Goal: Feedback & Contribution: Contribute content

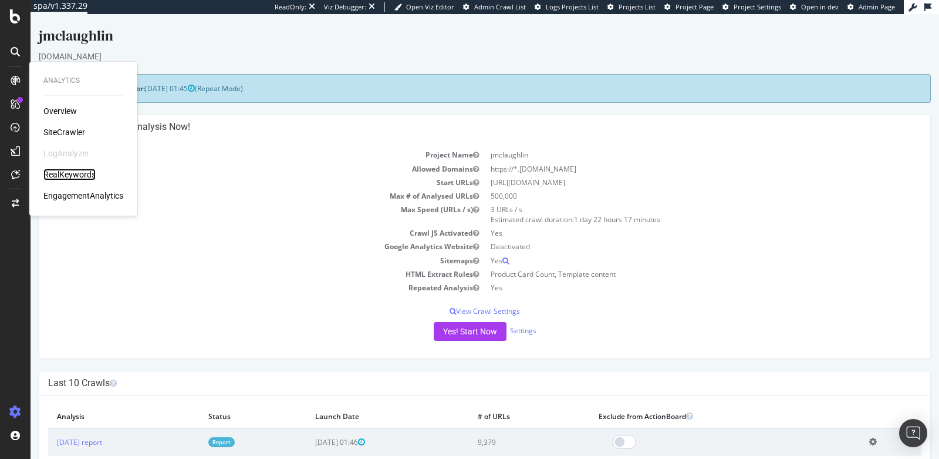
click at [62, 168] on div "RealKeywords" at bounding box center [69, 174] width 52 height 12
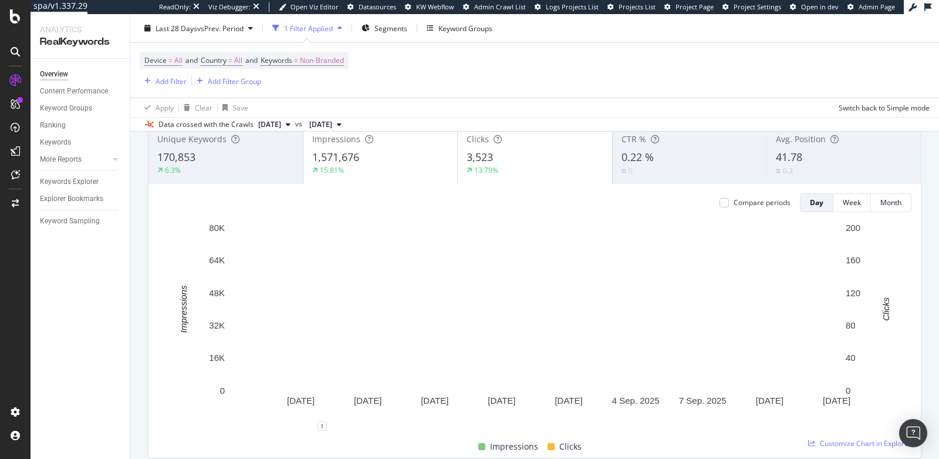
scroll to position [82, 0]
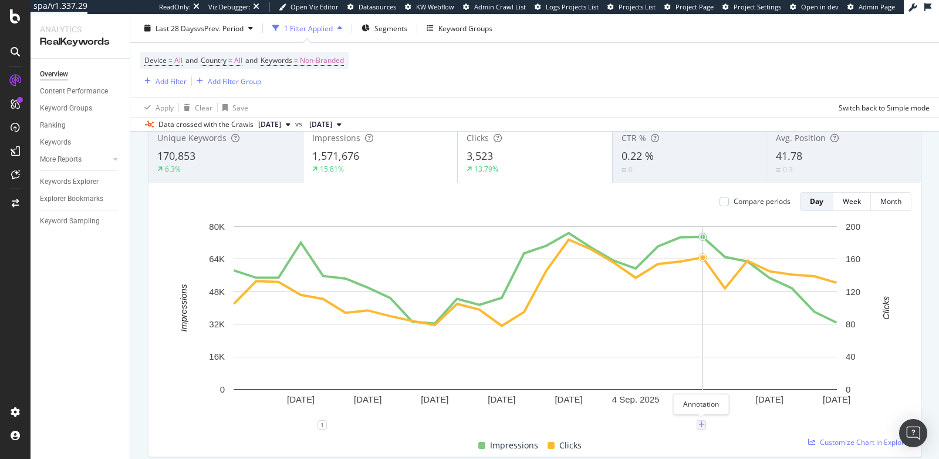
click at [702, 422] on icon "plus" at bounding box center [702, 424] width 6 height 7
click at [686, 359] on textarea at bounding box center [701, 354] width 105 height 36
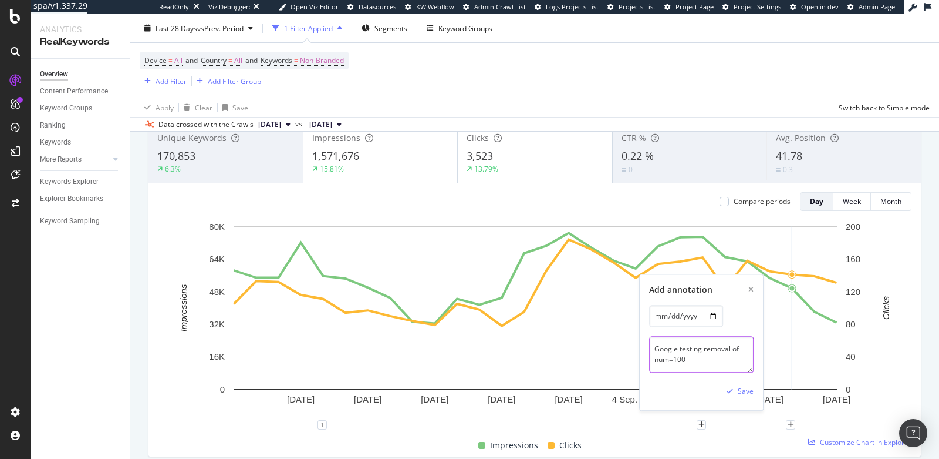
click at [651, 360] on textarea "Google testing removal of num=100" at bounding box center [701, 354] width 105 height 36
click at [703, 362] on textarea "Google testing removal of ?num=100" at bounding box center [701, 354] width 105 height 36
type textarea "Google testing removal of ?num=100 param"
drag, startPoint x: 724, startPoint y: 358, endPoint x: 632, endPoint y: 332, distance: 96.3
click at [632, 332] on div "20 Aug. 2025 23 Aug. 2025 26 Aug. 2025 29 Aug. 2025 1 Sep. 2025 4 Sep. 2025 7 S…" at bounding box center [535, 327] width 754 height 214
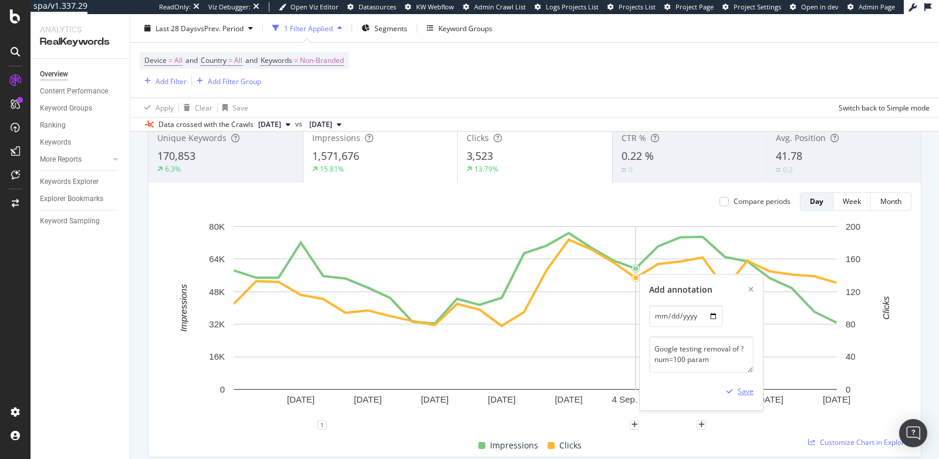
click at [743, 387] on div "Save" at bounding box center [746, 391] width 16 height 10
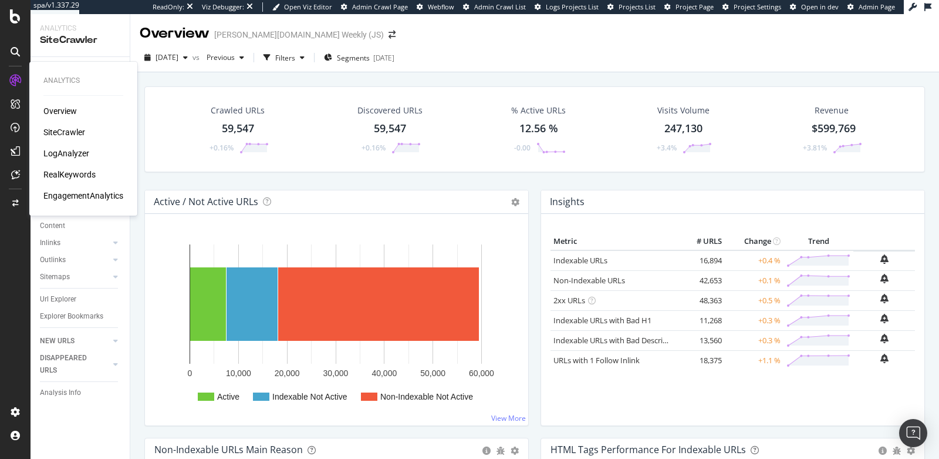
click at [75, 173] on div "RealKeywords" at bounding box center [69, 174] width 52 height 12
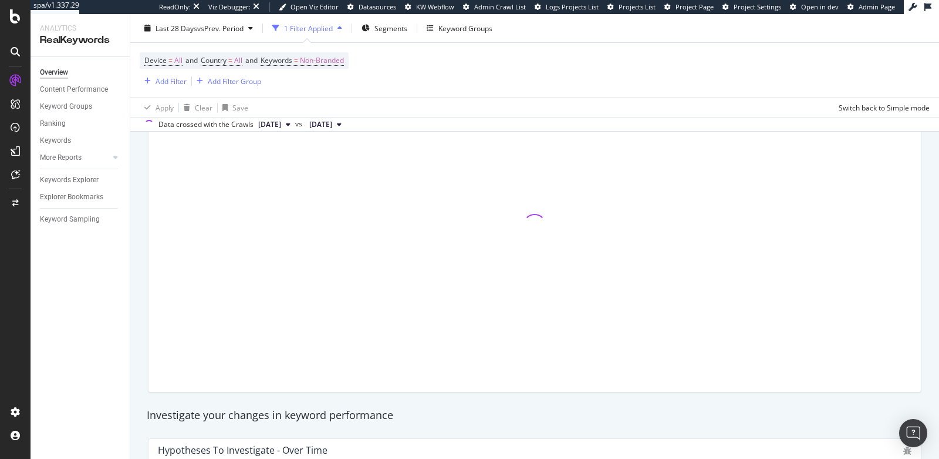
scroll to position [151, 0]
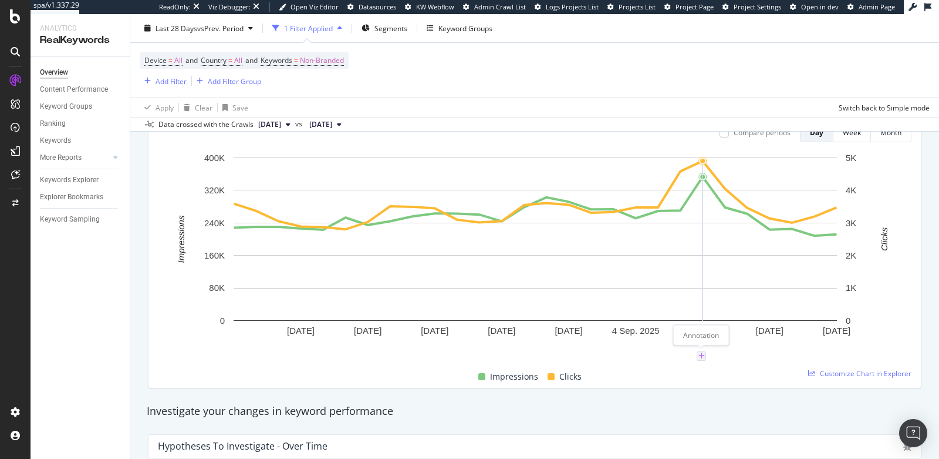
click at [701, 354] on icon "plus" at bounding box center [702, 355] width 6 height 7
click at [677, 289] on textarea at bounding box center [701, 285] width 105 height 36
paste textarea "Google testing removal of ?num=100 param"
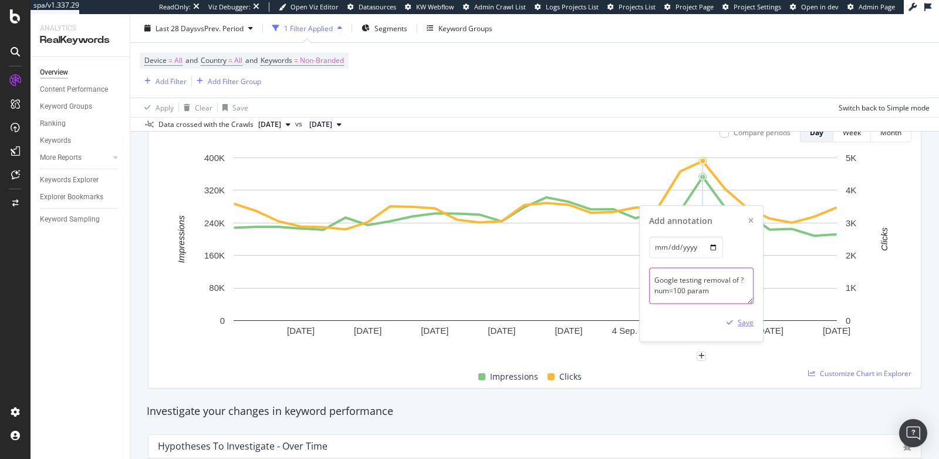
type textarea "Google testing removal of ?num=100 param"
click at [748, 322] on div "Save" at bounding box center [746, 323] width 16 height 10
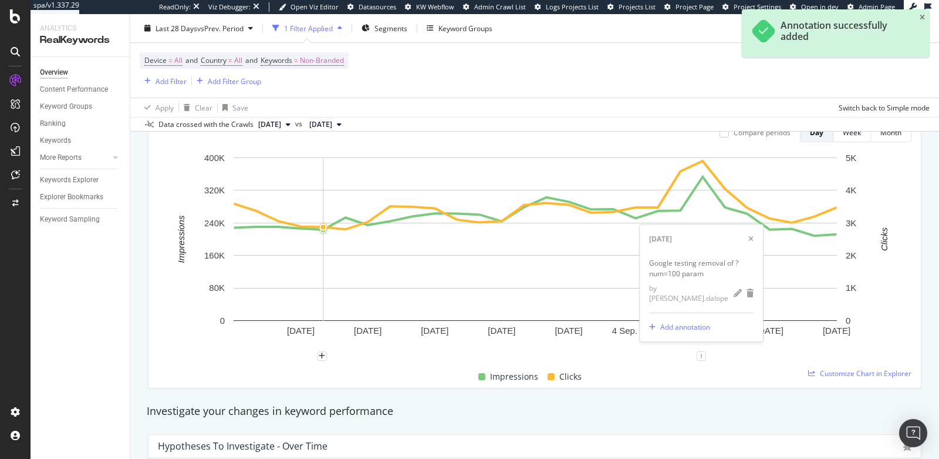
scroll to position [0, 0]
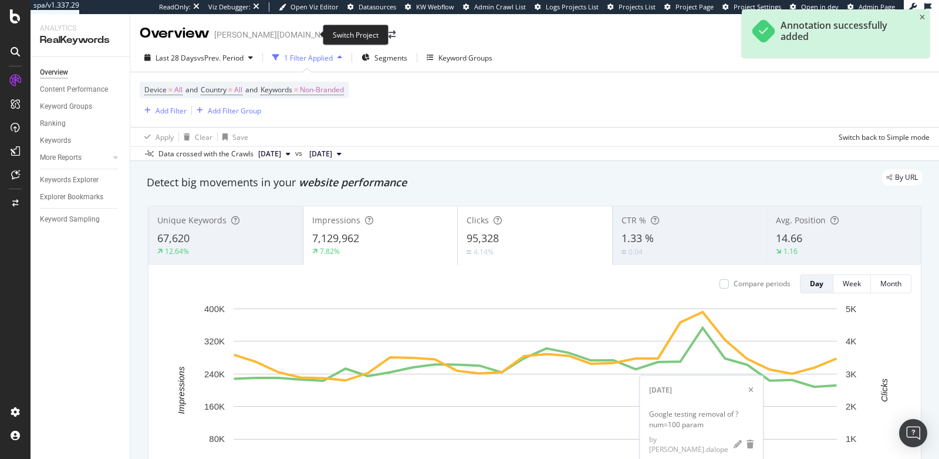
click at [384, 32] on span at bounding box center [392, 35] width 16 height 8
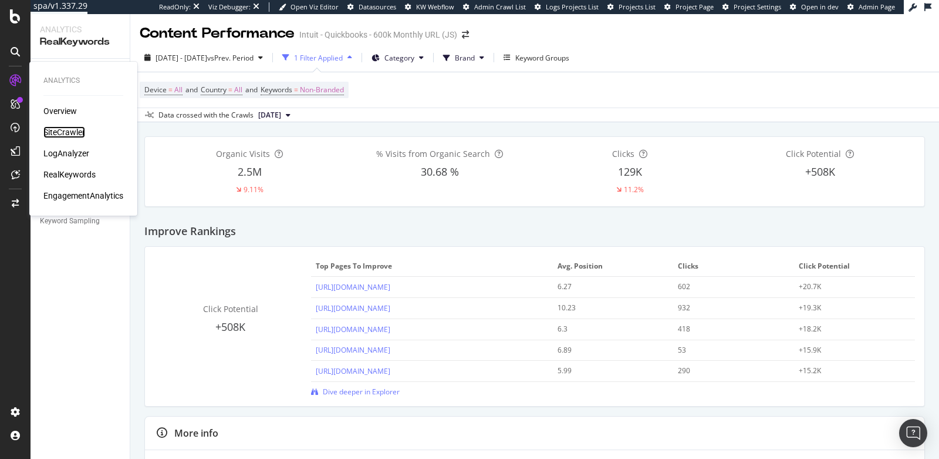
click at [57, 127] on div "SiteCrawler" at bounding box center [64, 132] width 42 height 12
